Goal: Task Accomplishment & Management: Use online tool/utility

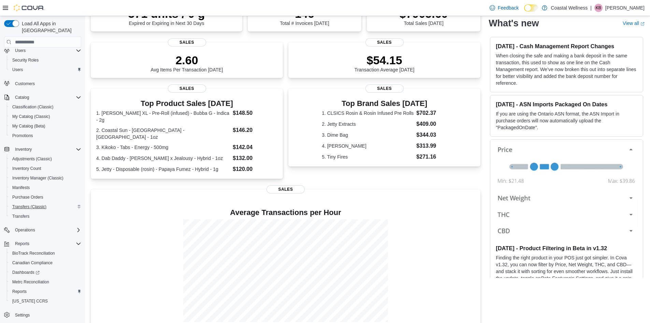
scroll to position [41, 0]
click at [22, 287] on span "Reports" at bounding box center [19, 289] width 14 height 5
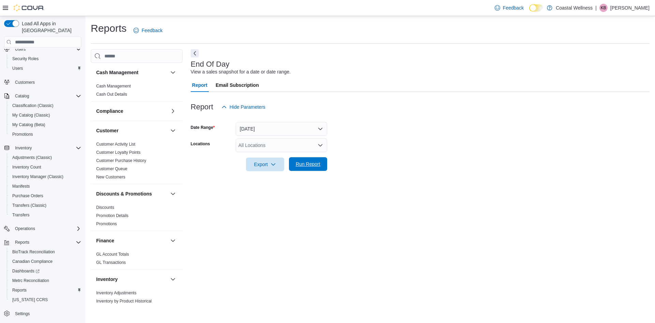
click at [318, 159] on span "Run Report" at bounding box center [308, 164] width 30 height 14
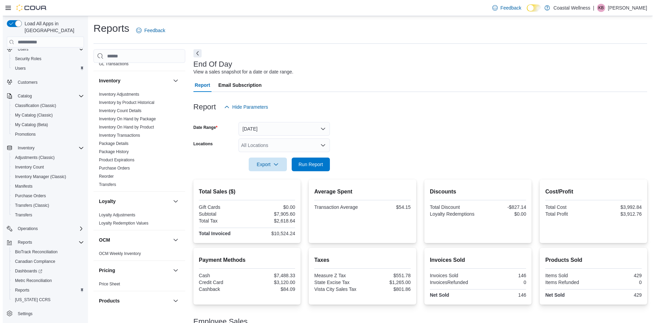
scroll to position [205, 0]
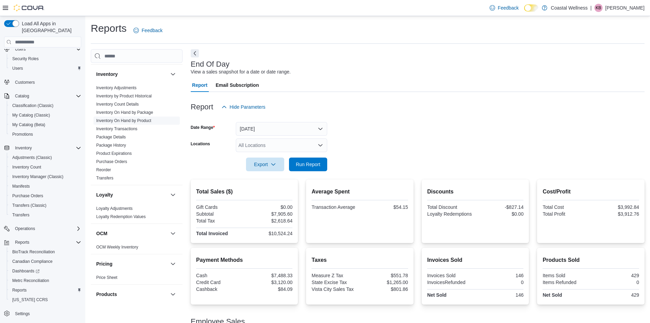
click at [143, 119] on link "Inventory On Hand by Product" at bounding box center [123, 120] width 55 height 5
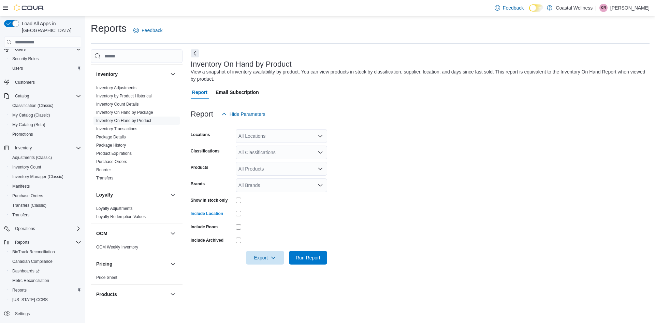
click at [267, 153] on div "All Classifications" at bounding box center [281, 152] width 91 height 14
click at [399, 181] on form "Locations All Locations Classifications All Classifications Products All Produc…" at bounding box center [420, 192] width 459 height 143
click at [270, 257] on span "Export" at bounding box center [265, 257] width 30 height 14
click at [270, 270] on span "Export to Excel" at bounding box center [266, 270] width 31 height 5
click at [268, 257] on span "Export" at bounding box center [265, 257] width 30 height 14
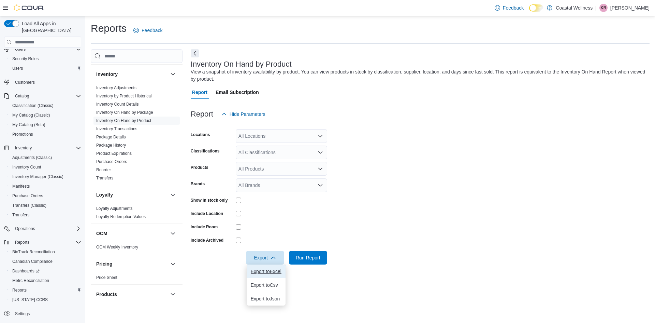
click at [267, 269] on span "Export to Excel" at bounding box center [266, 270] width 31 height 5
